Goal: Transaction & Acquisition: Book appointment/travel/reservation

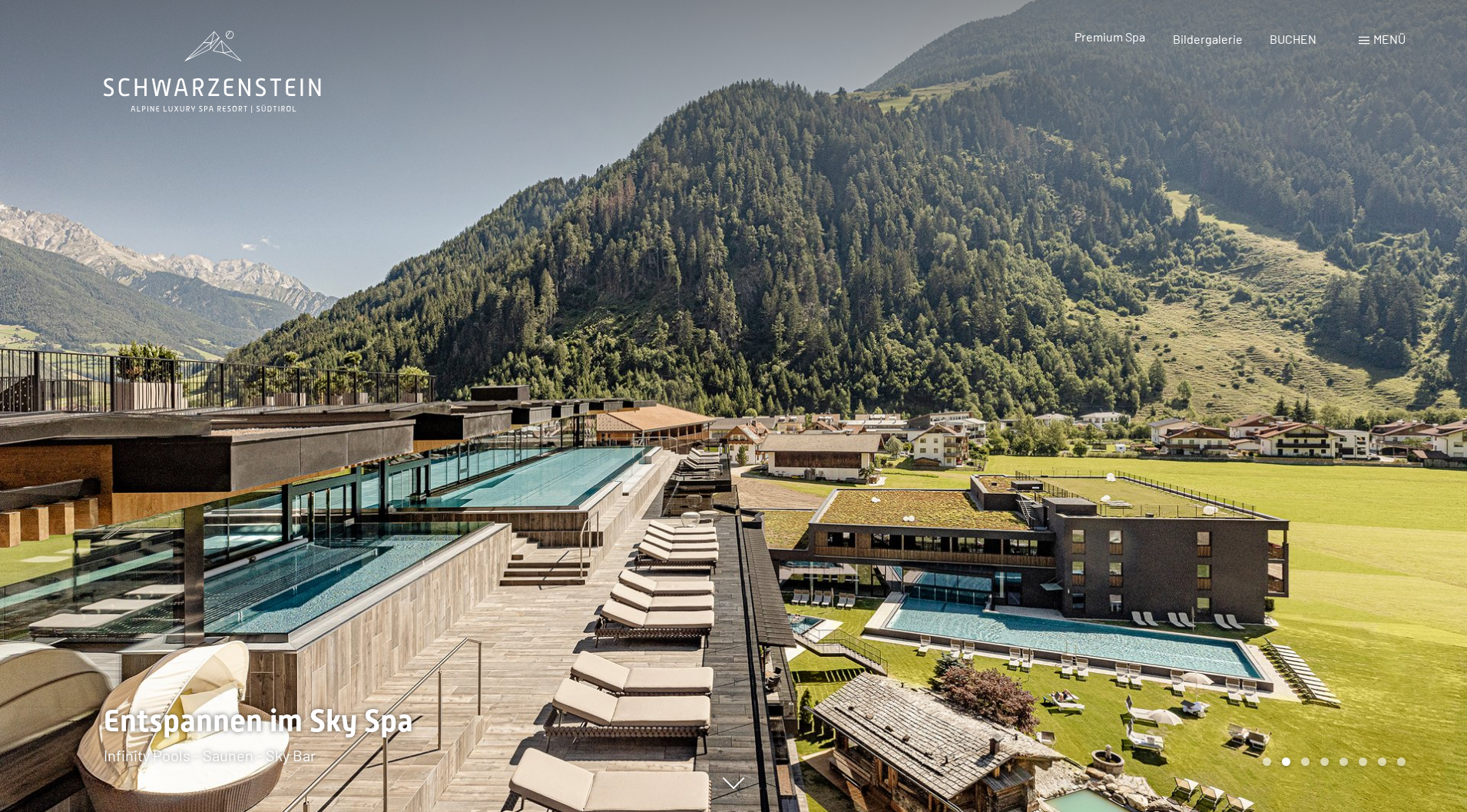
click at [1122, 41] on span "Premium Spa" at bounding box center [1110, 36] width 71 height 15
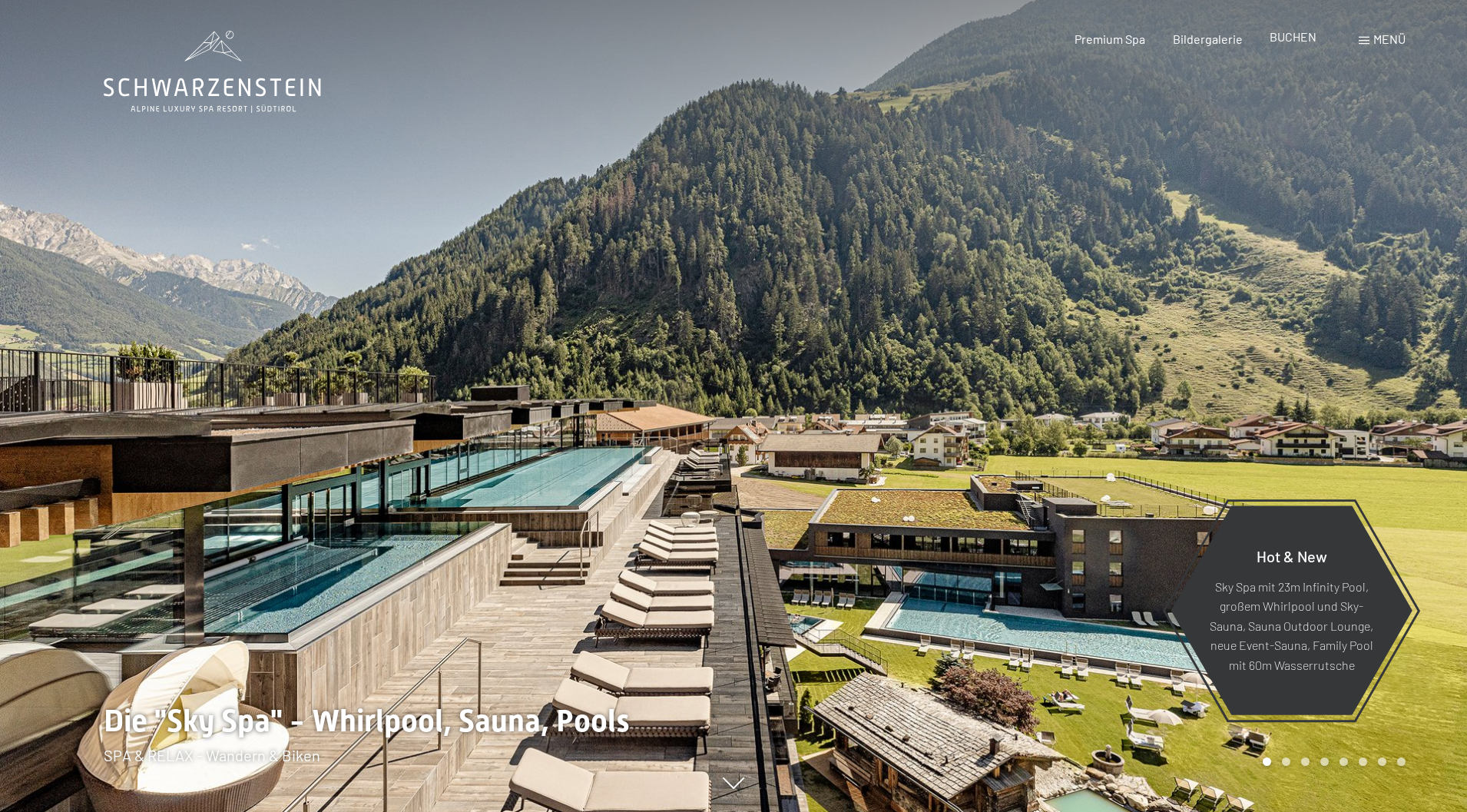
click at [1297, 37] on span "BUCHEN" at bounding box center [1293, 36] width 47 height 15
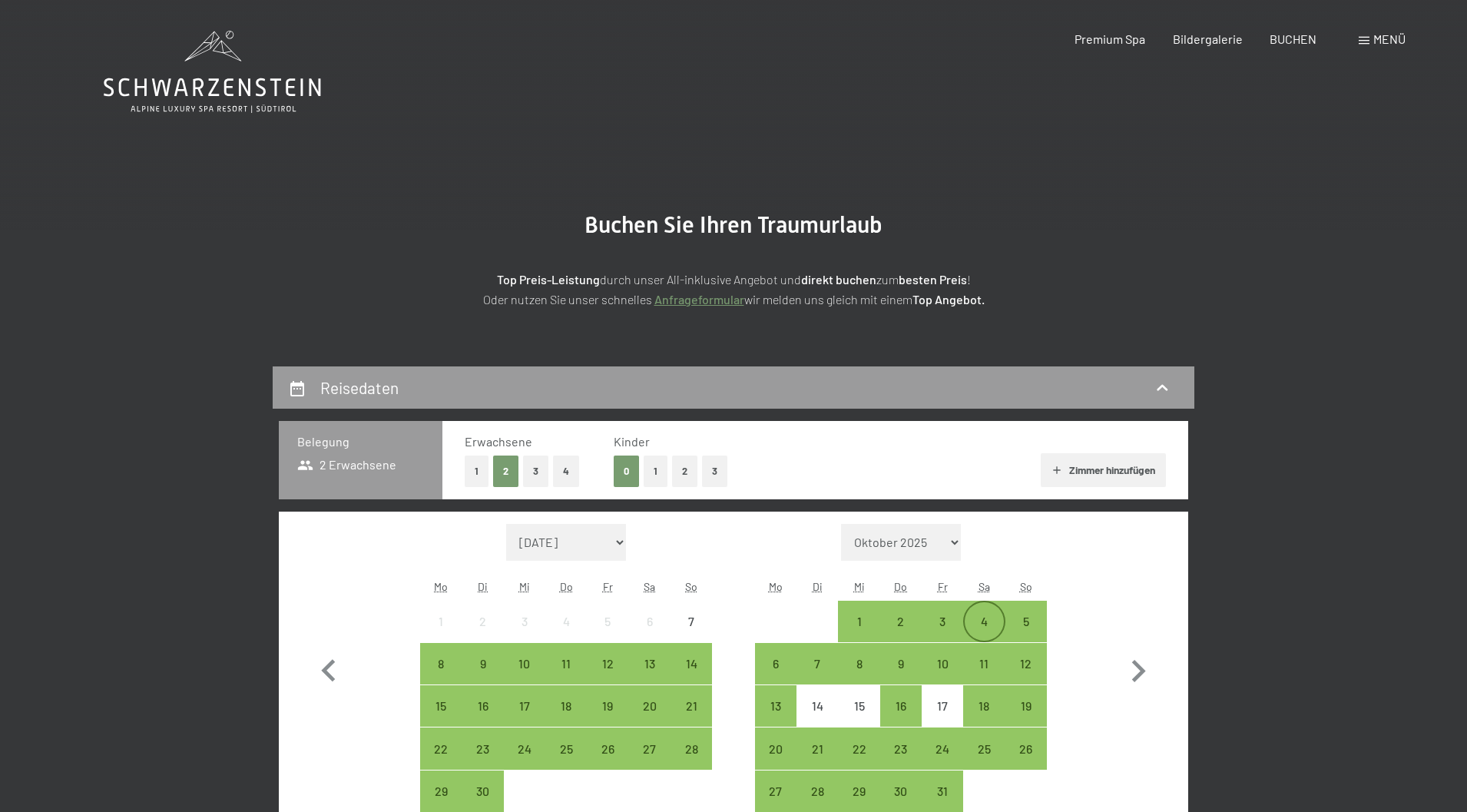
click at [988, 623] on div "4" at bounding box center [984, 634] width 39 height 39
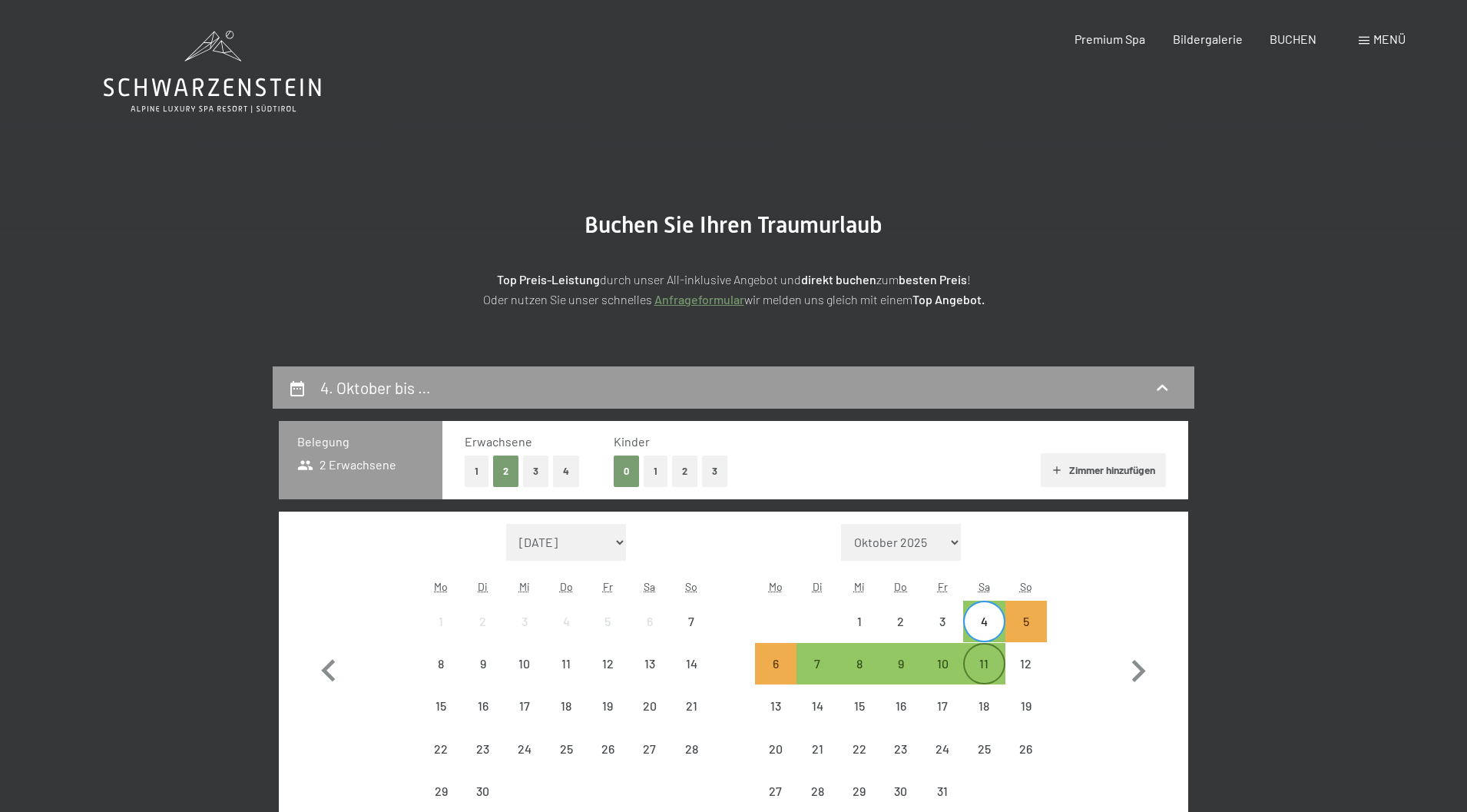
click at [991, 665] on div "11" at bounding box center [984, 676] width 39 height 39
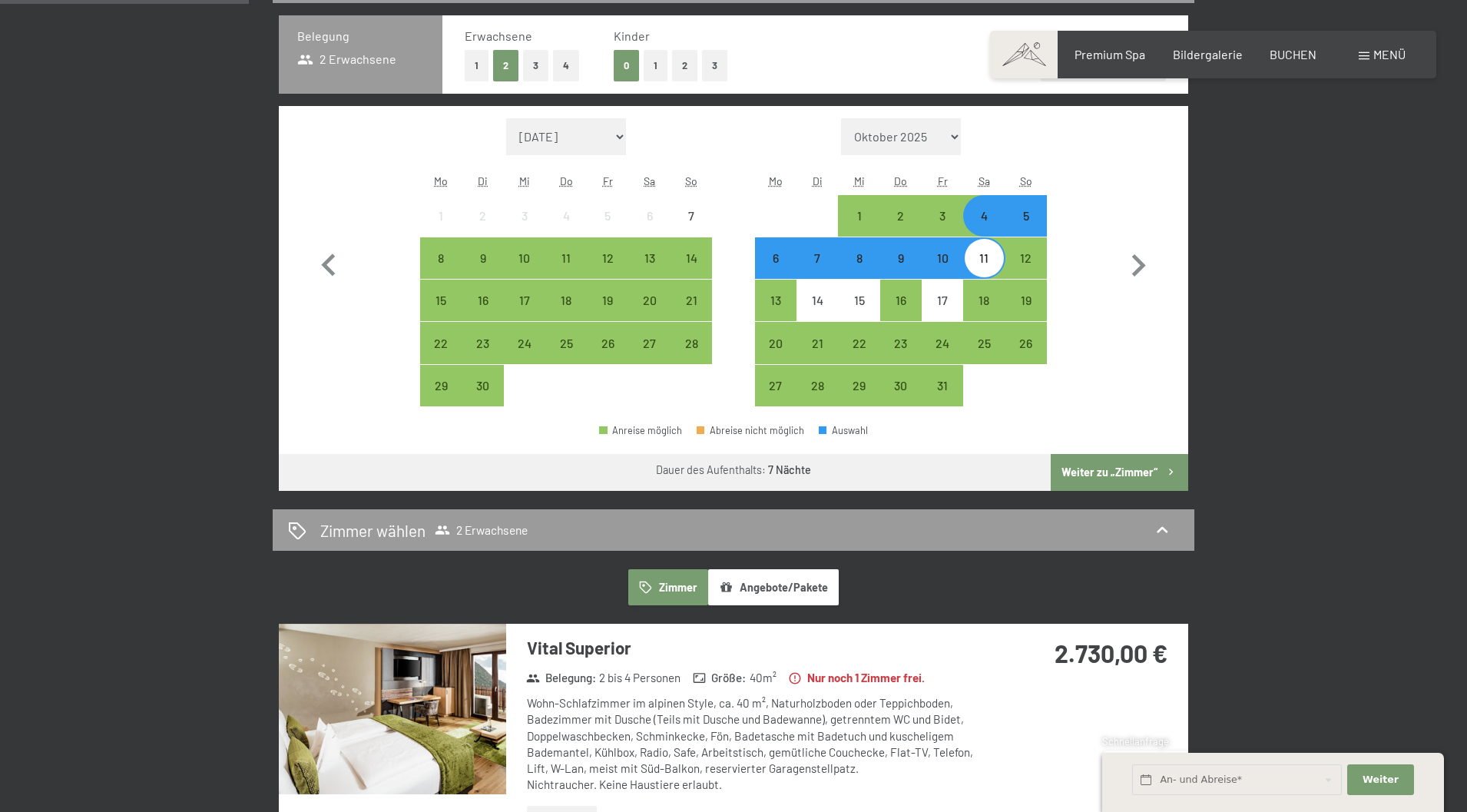
scroll to position [307, 0]
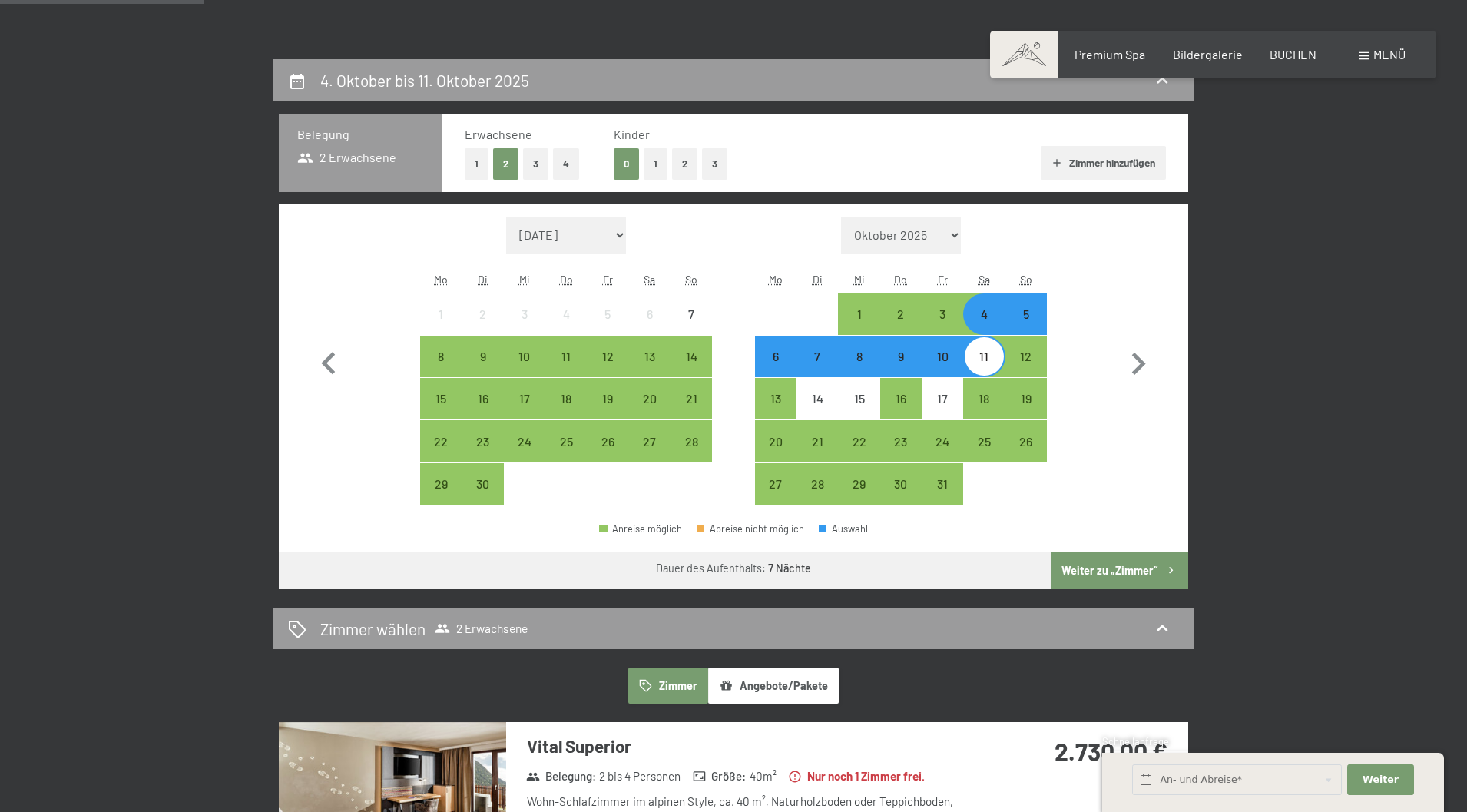
click at [474, 161] on button "1" at bounding box center [476, 164] width 24 height 31
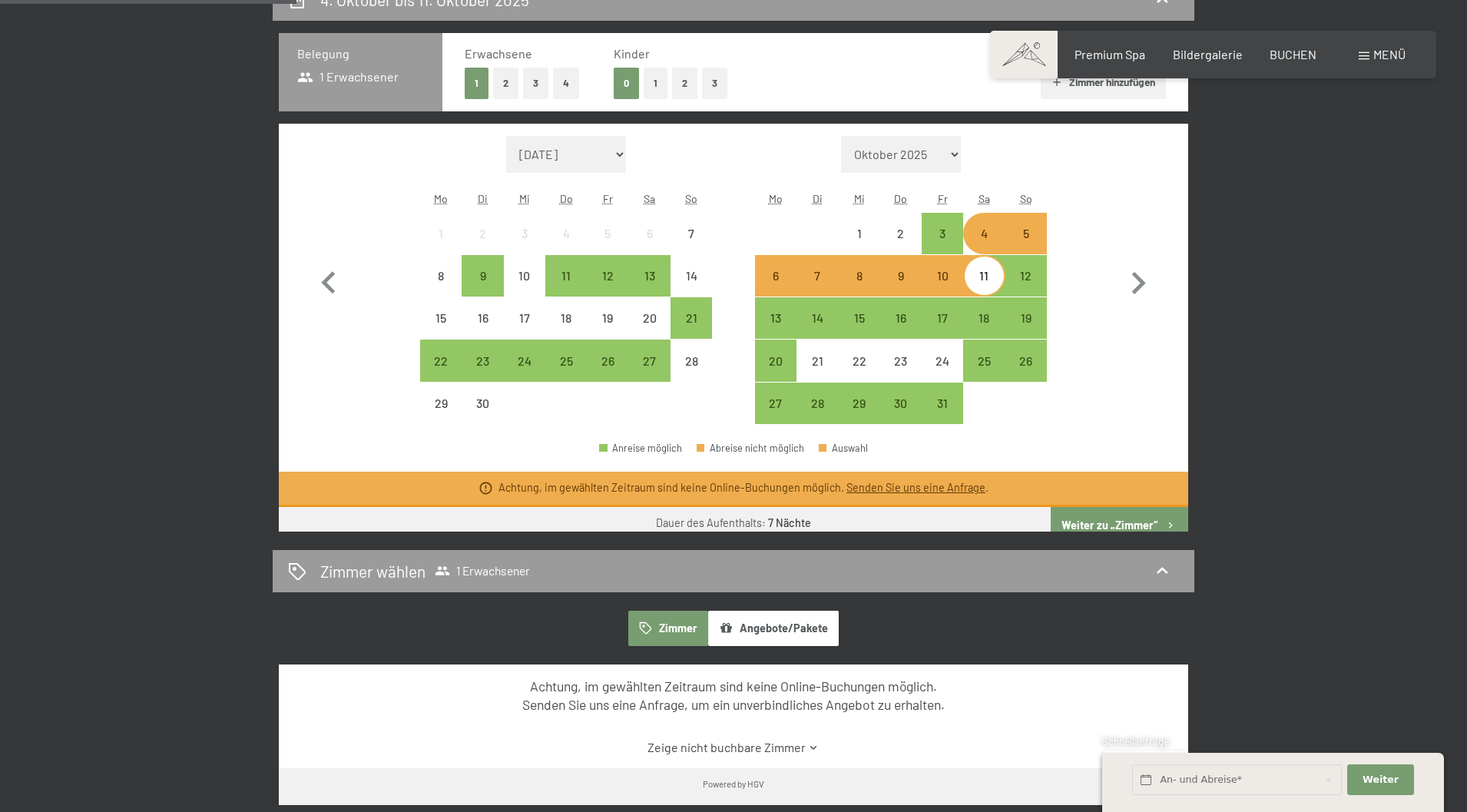
scroll to position [231, 0]
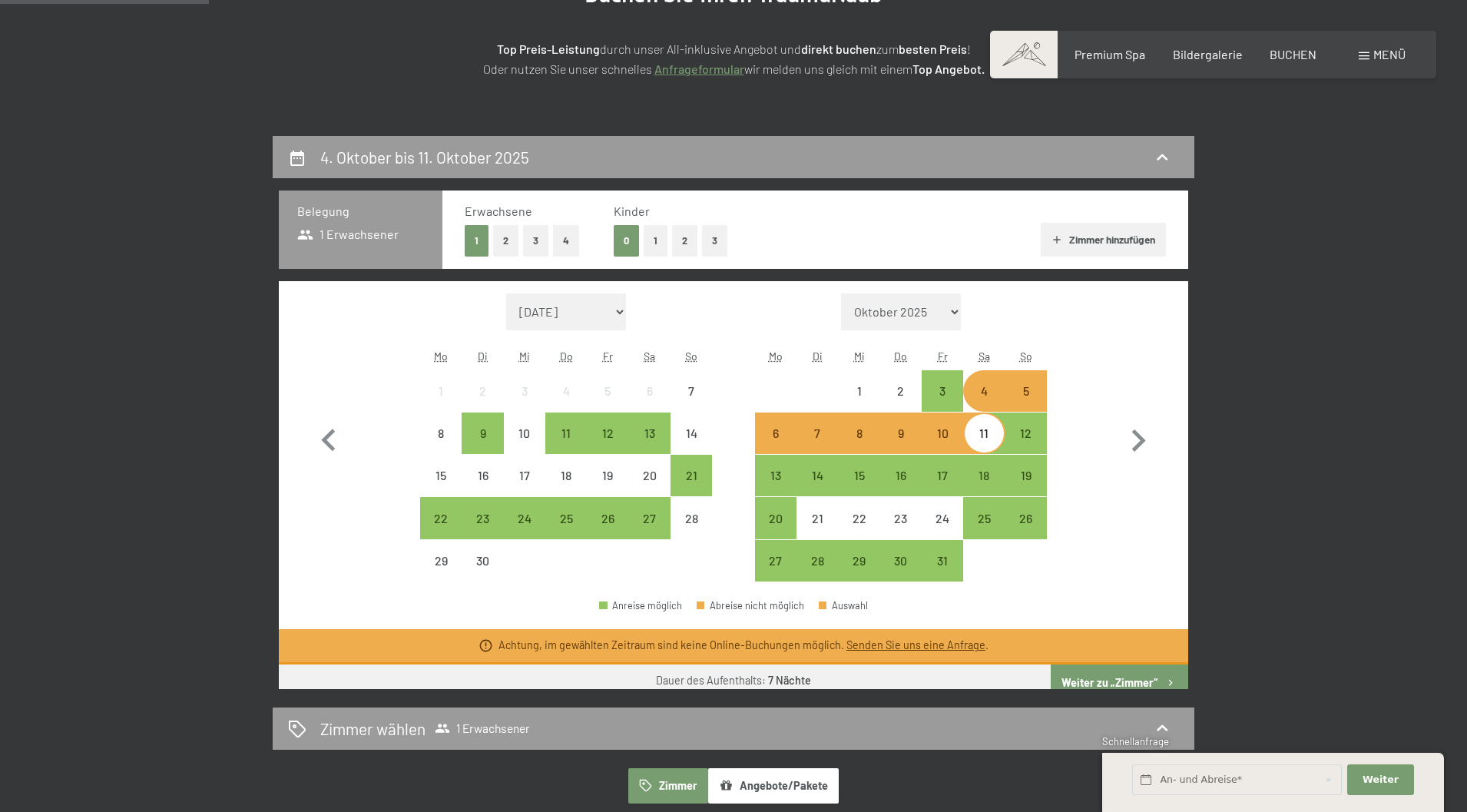
click at [497, 235] on button "2" at bounding box center [506, 241] width 25 height 31
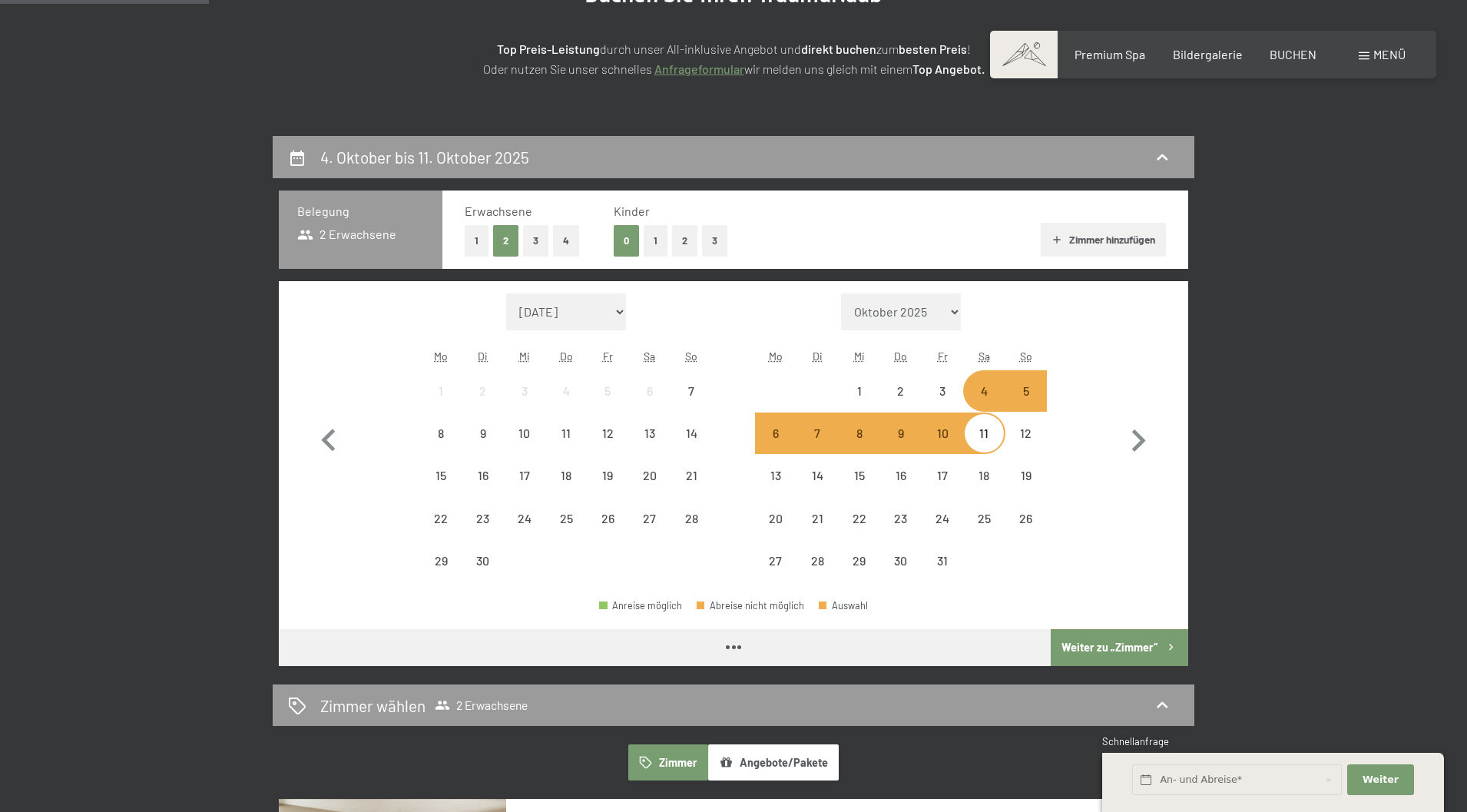
click at [656, 236] on button "1" at bounding box center [656, 241] width 24 height 31
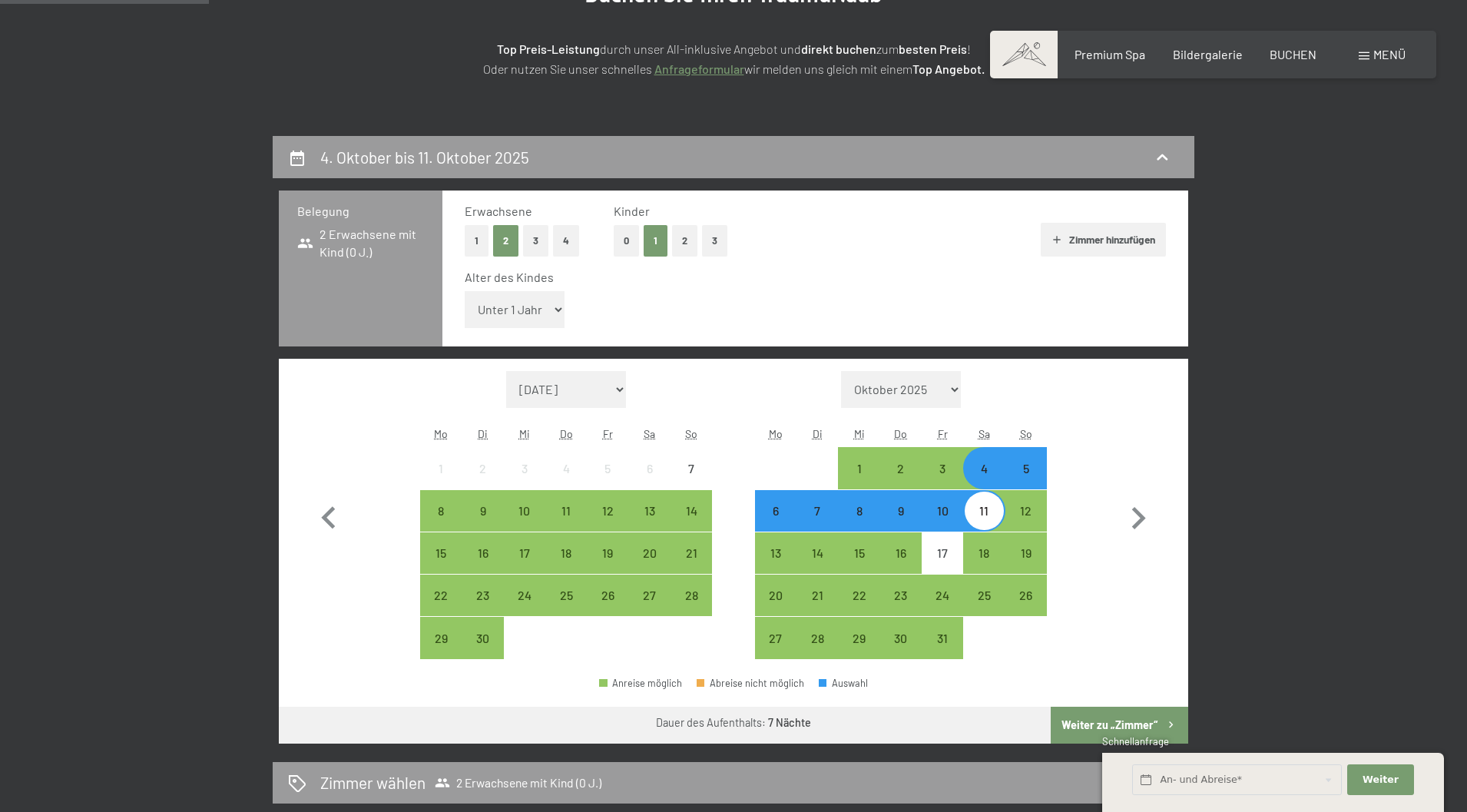
click at [541, 308] on select "Unter 1 Jahr 1 Jahr 2 Jahre 3 Jahre 4 Jahre 5 Jahre 6 Jahre 7 Jahre 8 Jahre 9 J…" at bounding box center [514, 309] width 100 height 37
select select "14"
click at [464, 291] on select "Unter 1 Jahr 1 Jahr 2 Jahre 3 Jahre 4 Jahre 5 Jahre 6 Jahre 7 Jahre 8 Jahre 9 J…" at bounding box center [514, 309] width 100 height 37
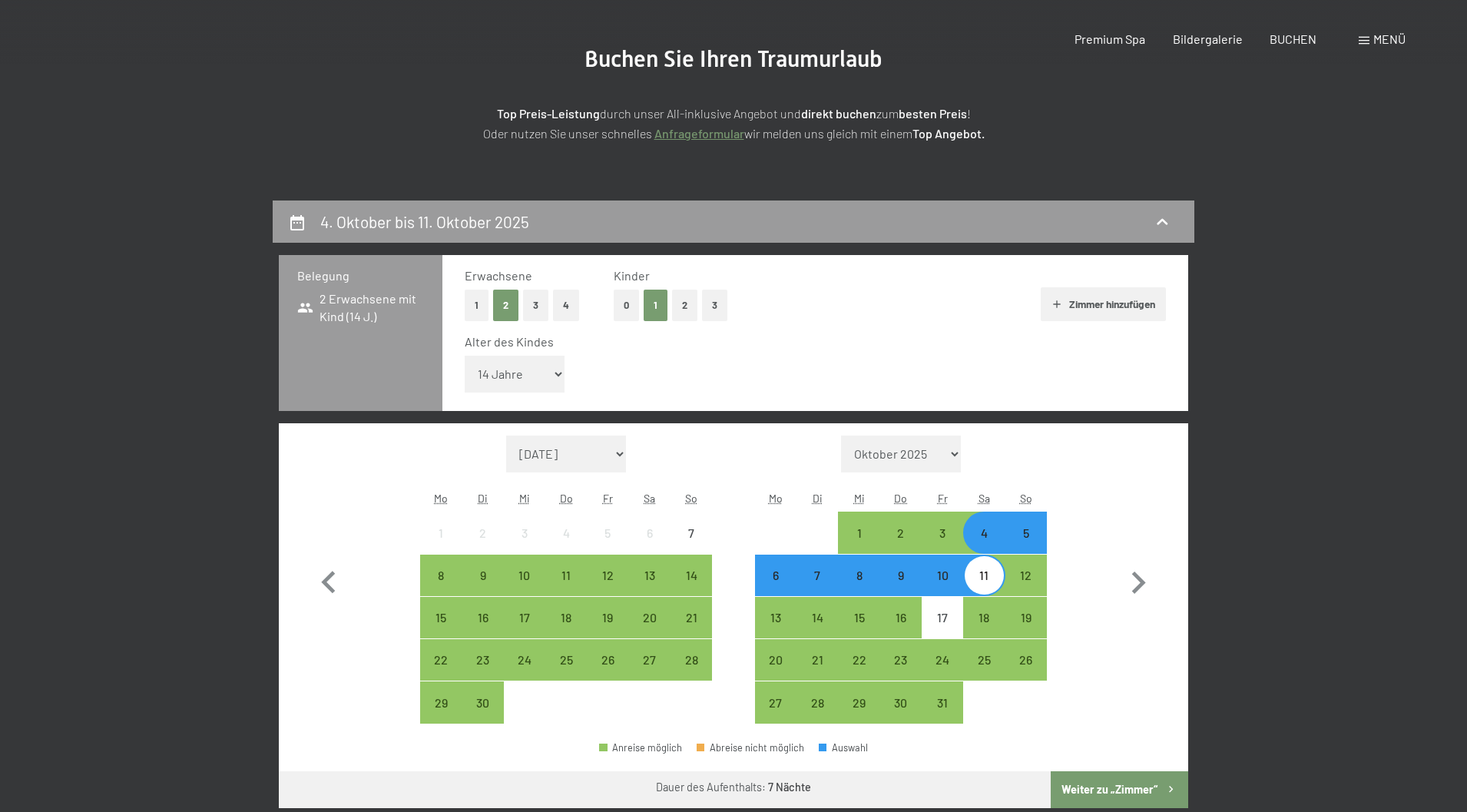
scroll to position [0, 0]
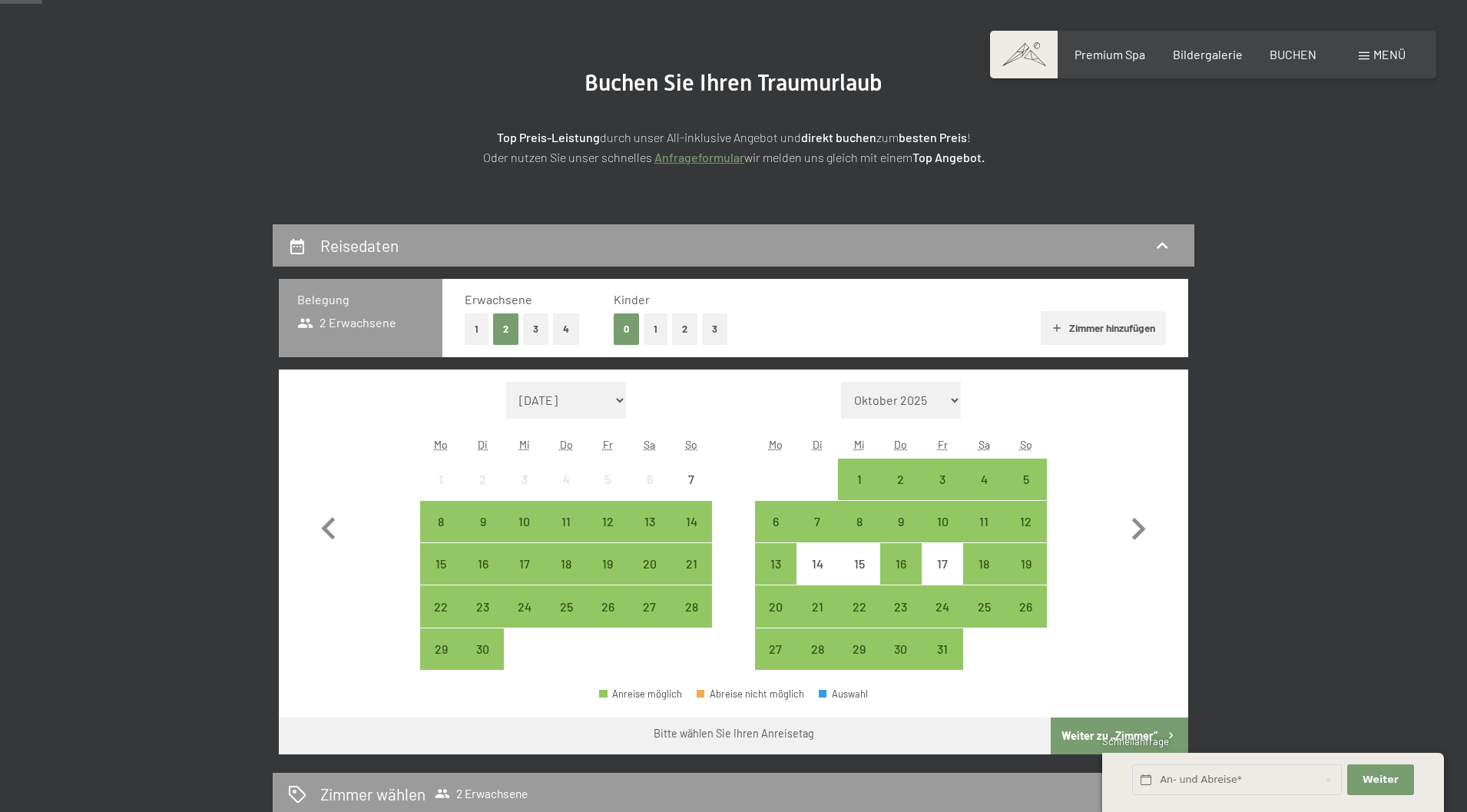
scroll to position [153, 0]
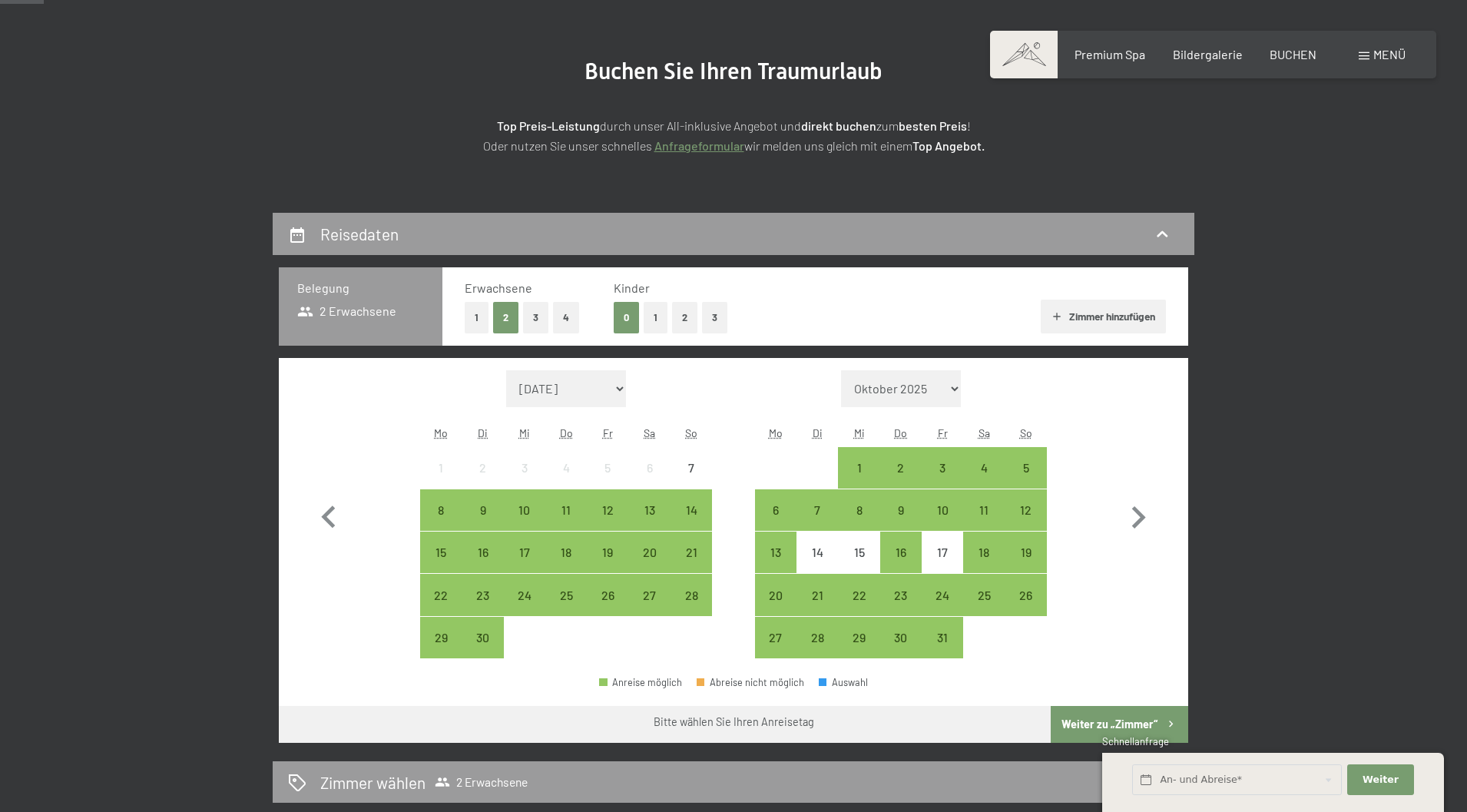
click at [476, 316] on button "1" at bounding box center [476, 318] width 24 height 31
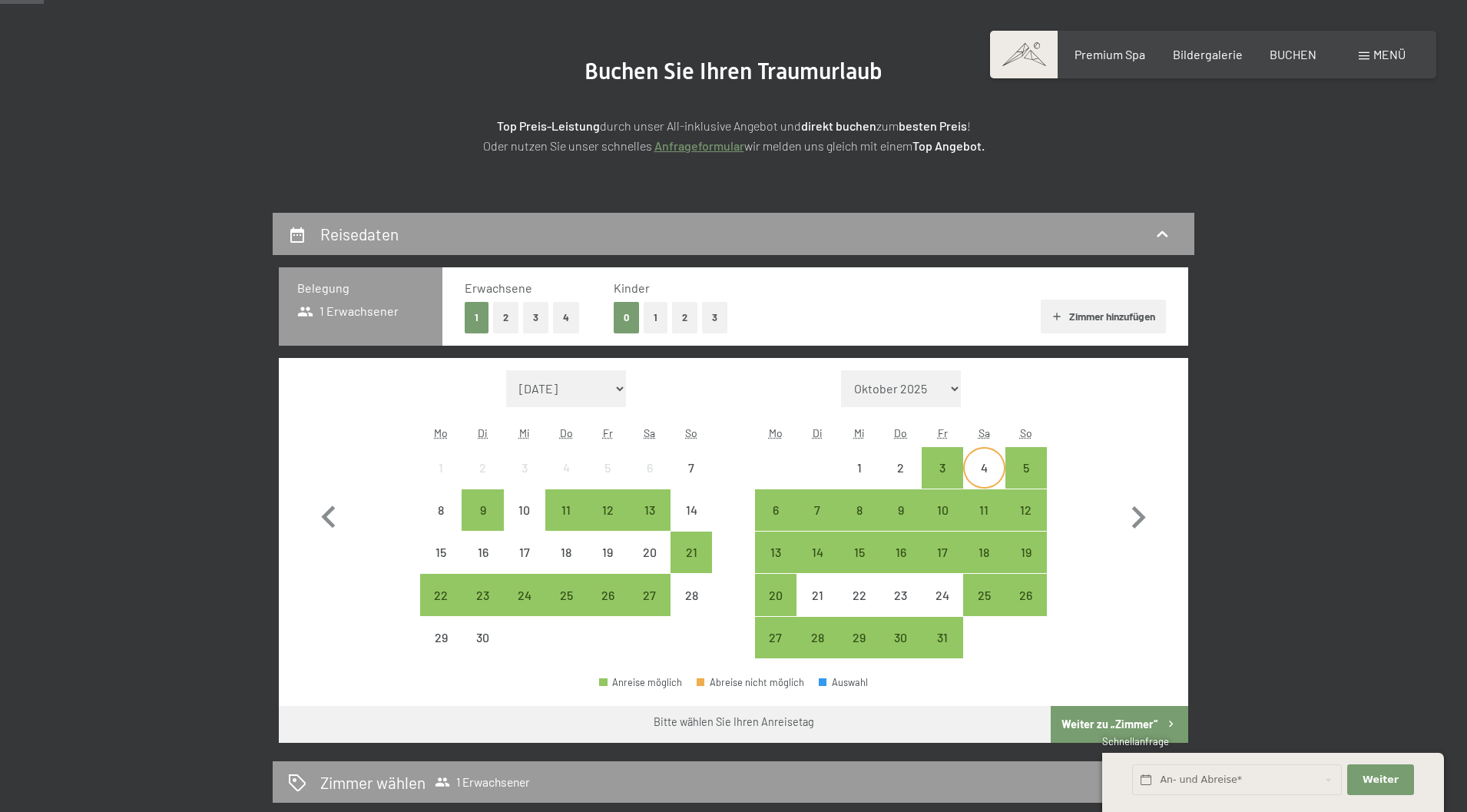
click at [988, 478] on div "4" at bounding box center [984, 481] width 39 height 39
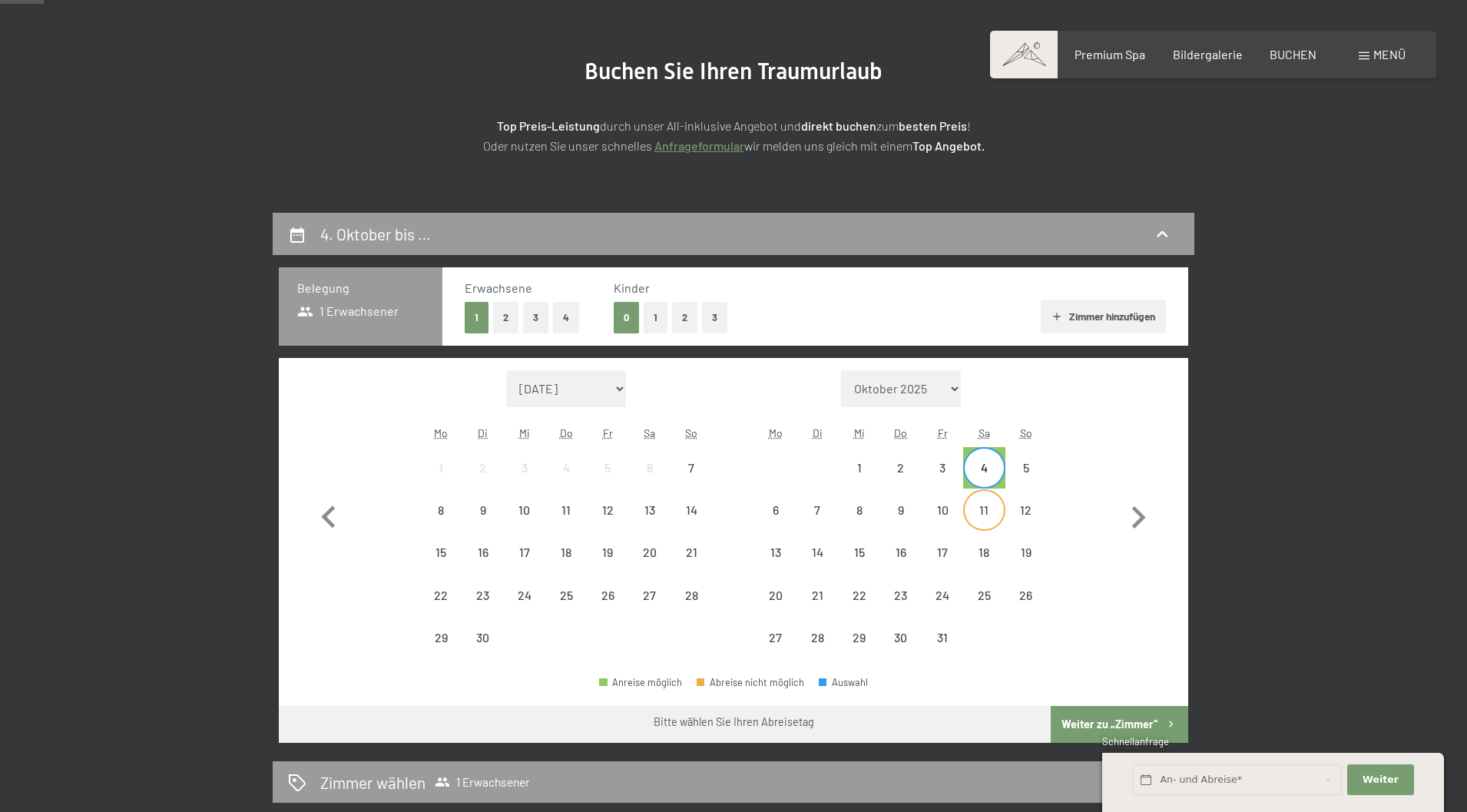
click at [987, 515] on div "11" at bounding box center [984, 522] width 39 height 39
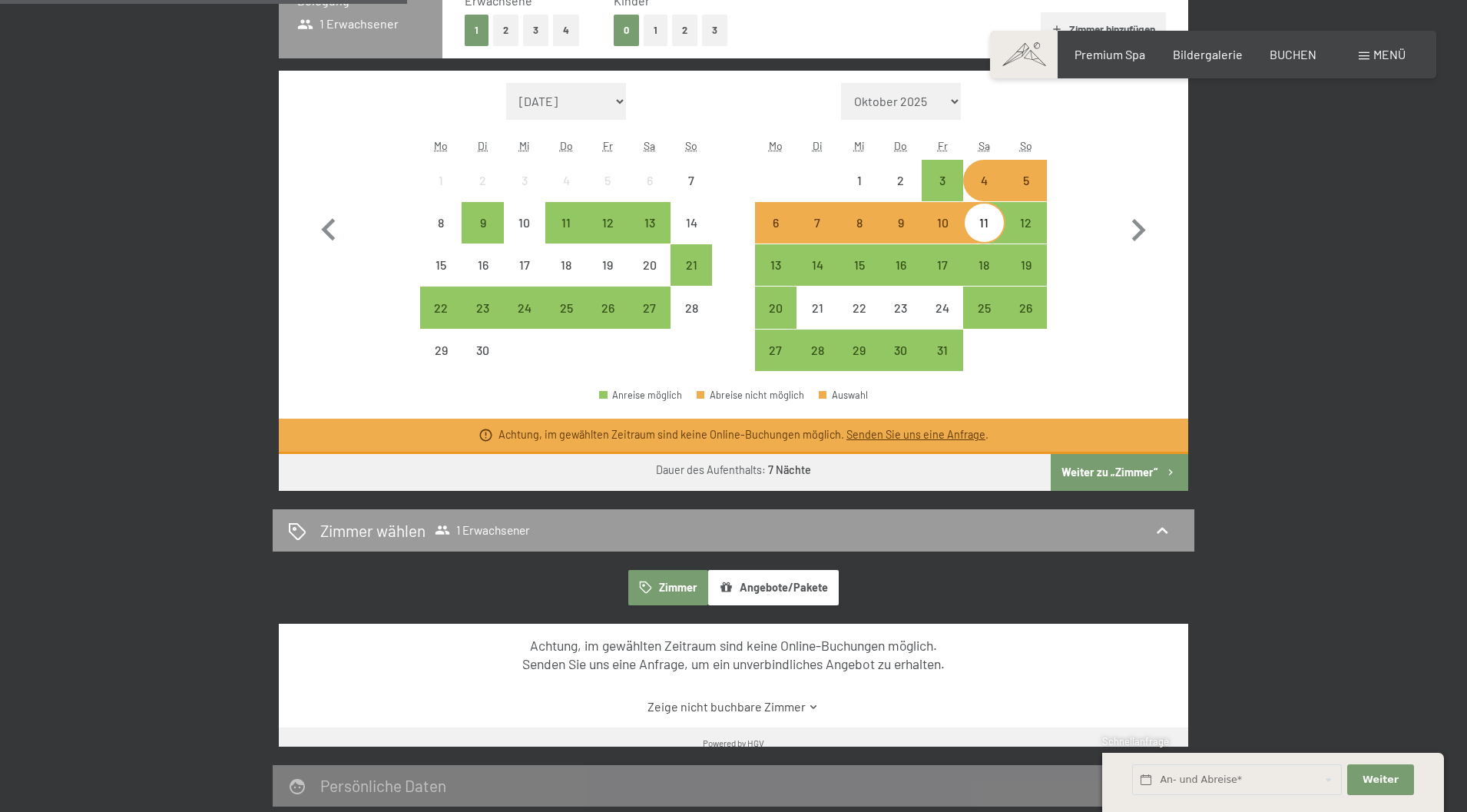
scroll to position [615, 0]
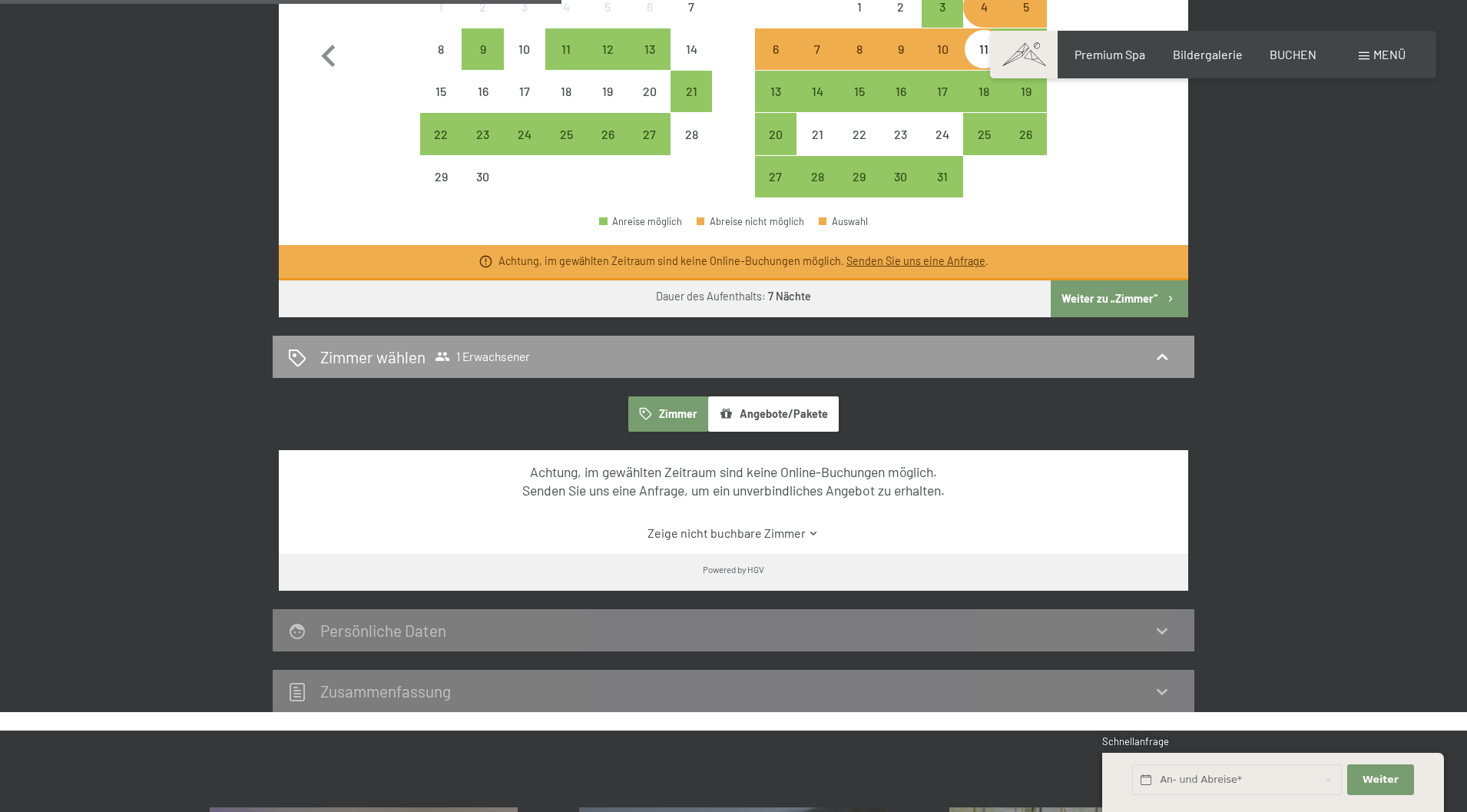
click at [1132, 294] on button "Weiter zu „Zimmer“" at bounding box center [1119, 298] width 138 height 37
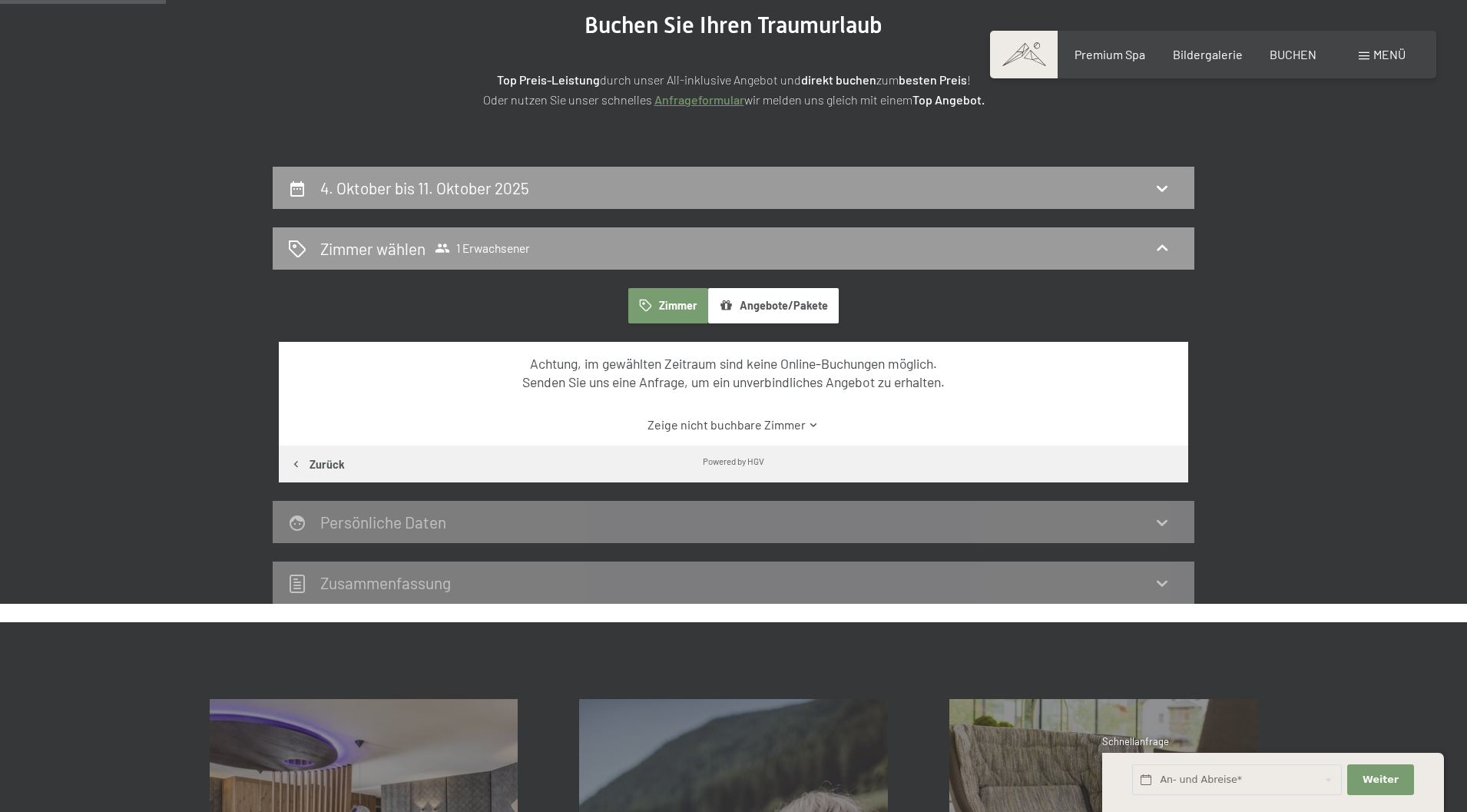
scroll to position [0, 0]
